Goal: Obtain resource: Download file/media

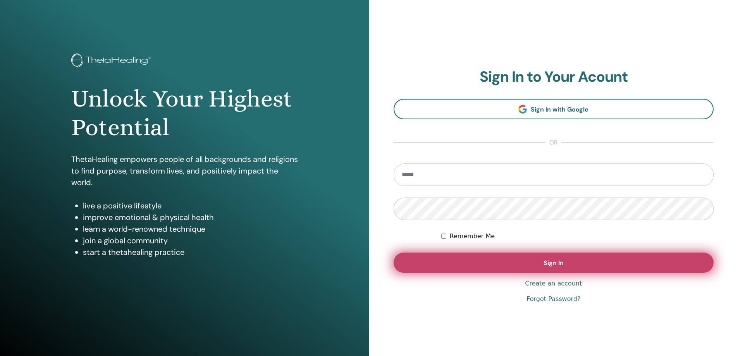
type input "**********"
click at [515, 267] on button "Sign In" at bounding box center [554, 263] width 320 height 20
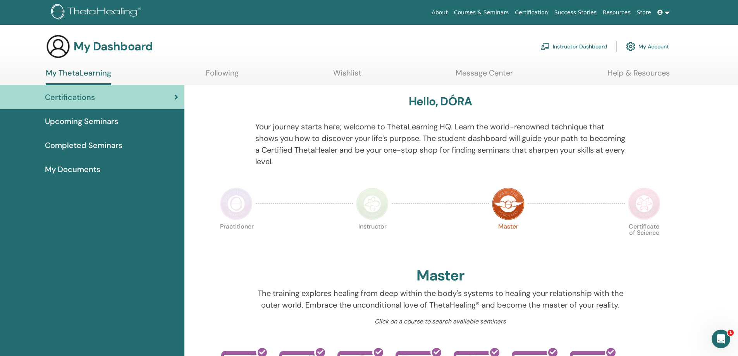
click at [75, 151] on link "Completed Seminars" at bounding box center [92, 145] width 184 height 24
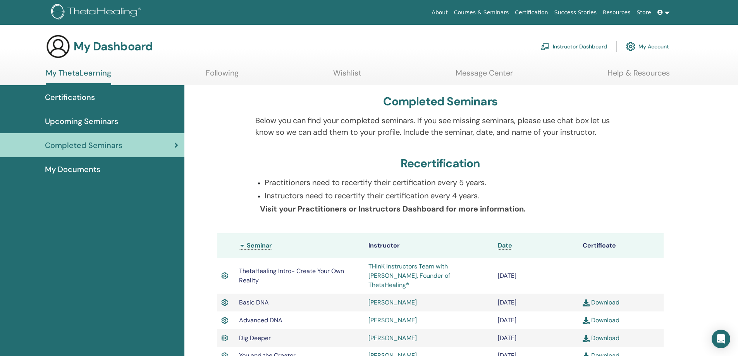
click at [77, 169] on span "My Documents" at bounding box center [72, 169] width 55 height 12
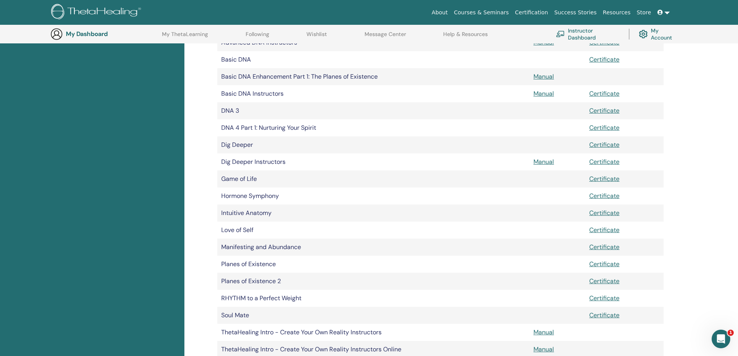
scroll to position [57, 0]
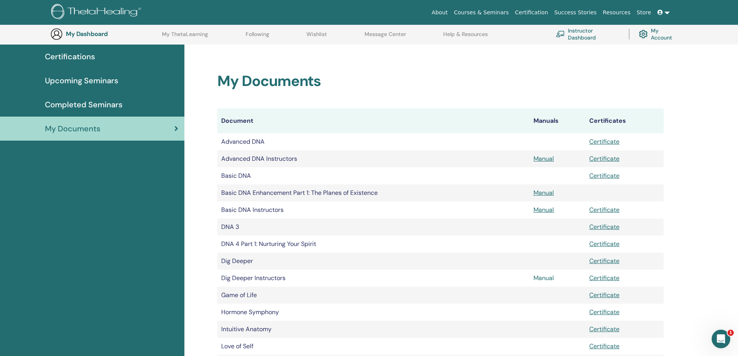
click at [552, 277] on link "Manual" at bounding box center [543, 278] width 21 height 8
